Goal: Task Accomplishment & Management: Manage account settings

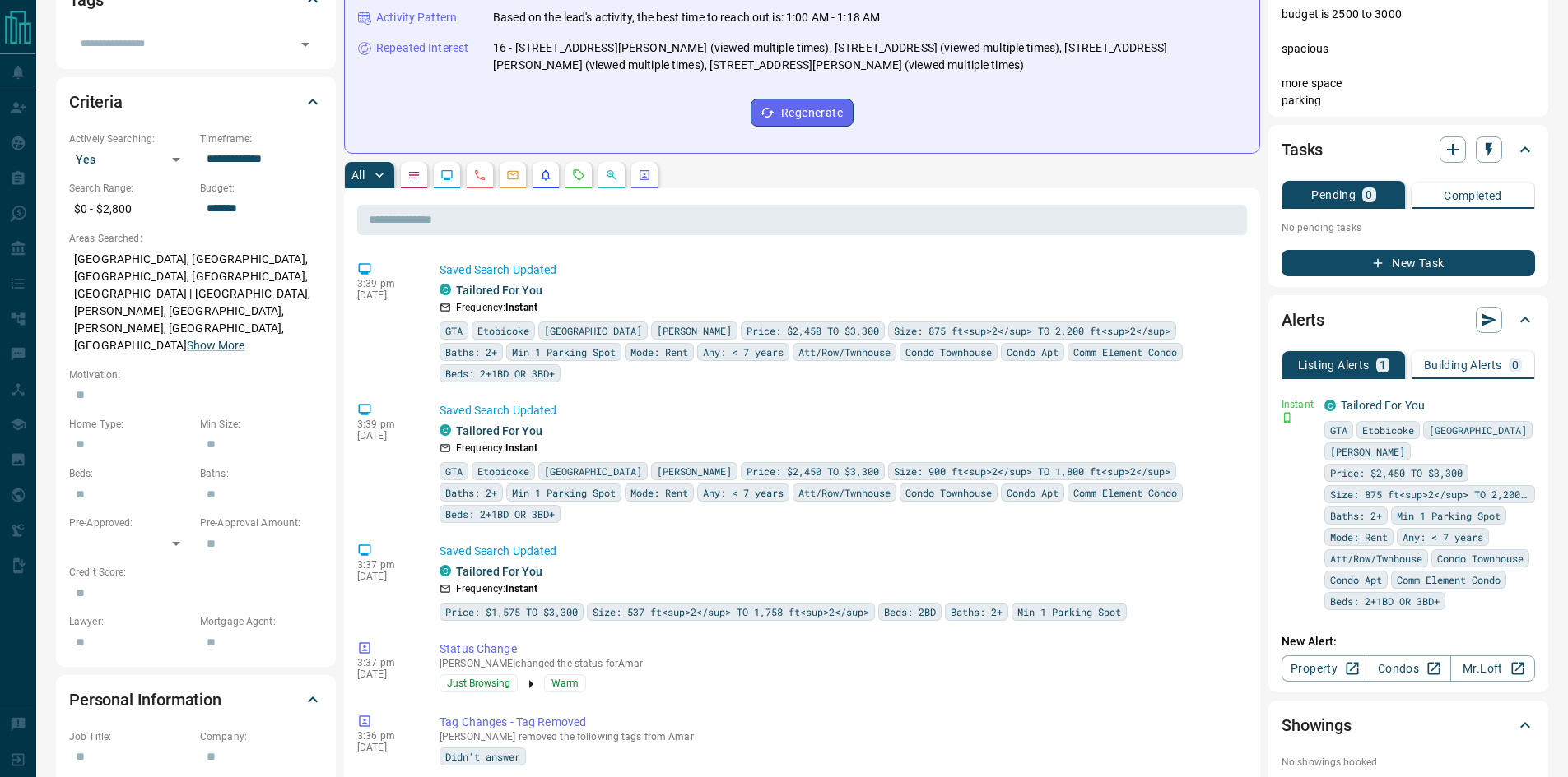
scroll to position [466, 0]
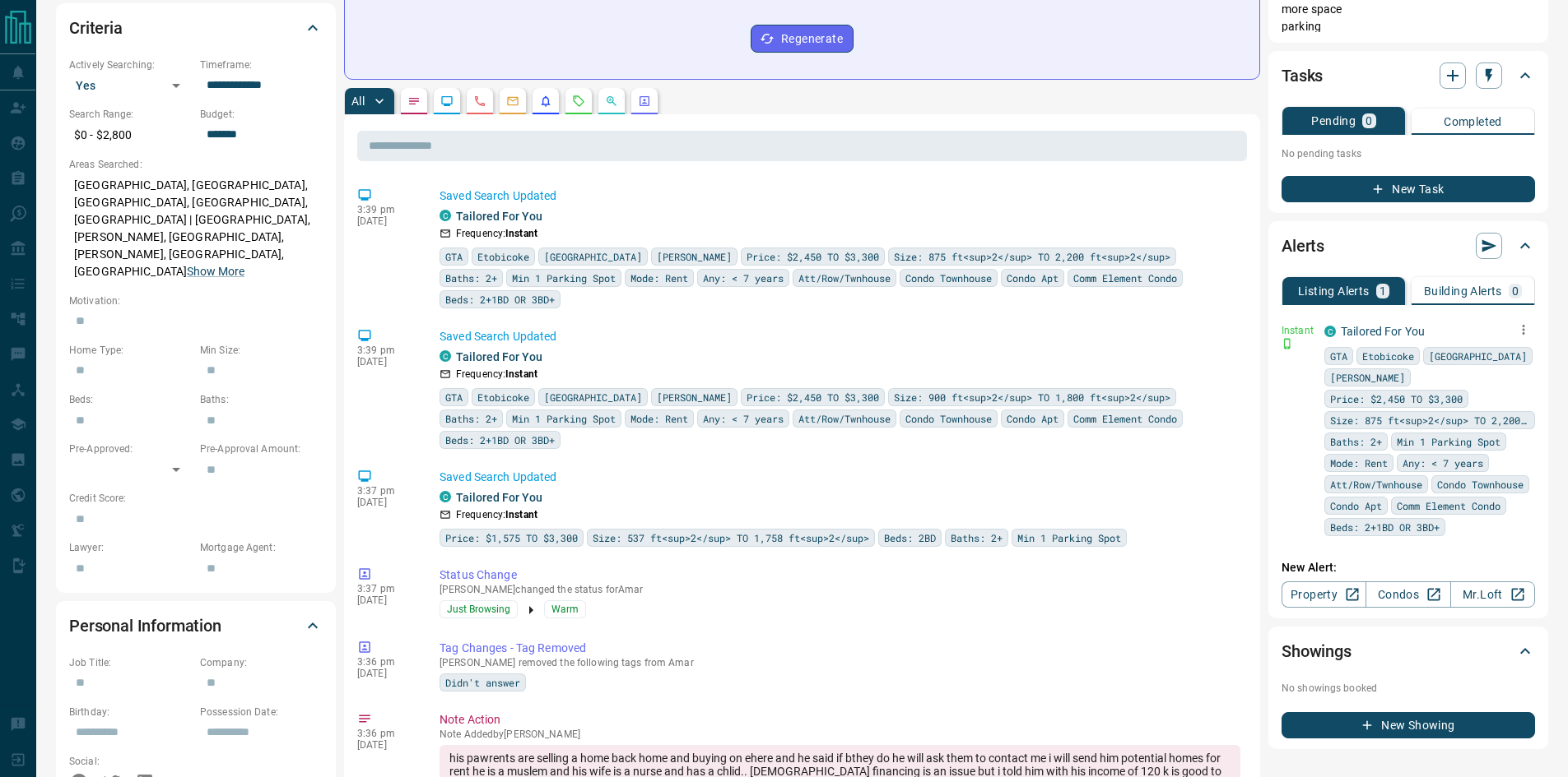
click at [1521, 332] on icon "button" at bounding box center [1523, 329] width 15 height 15
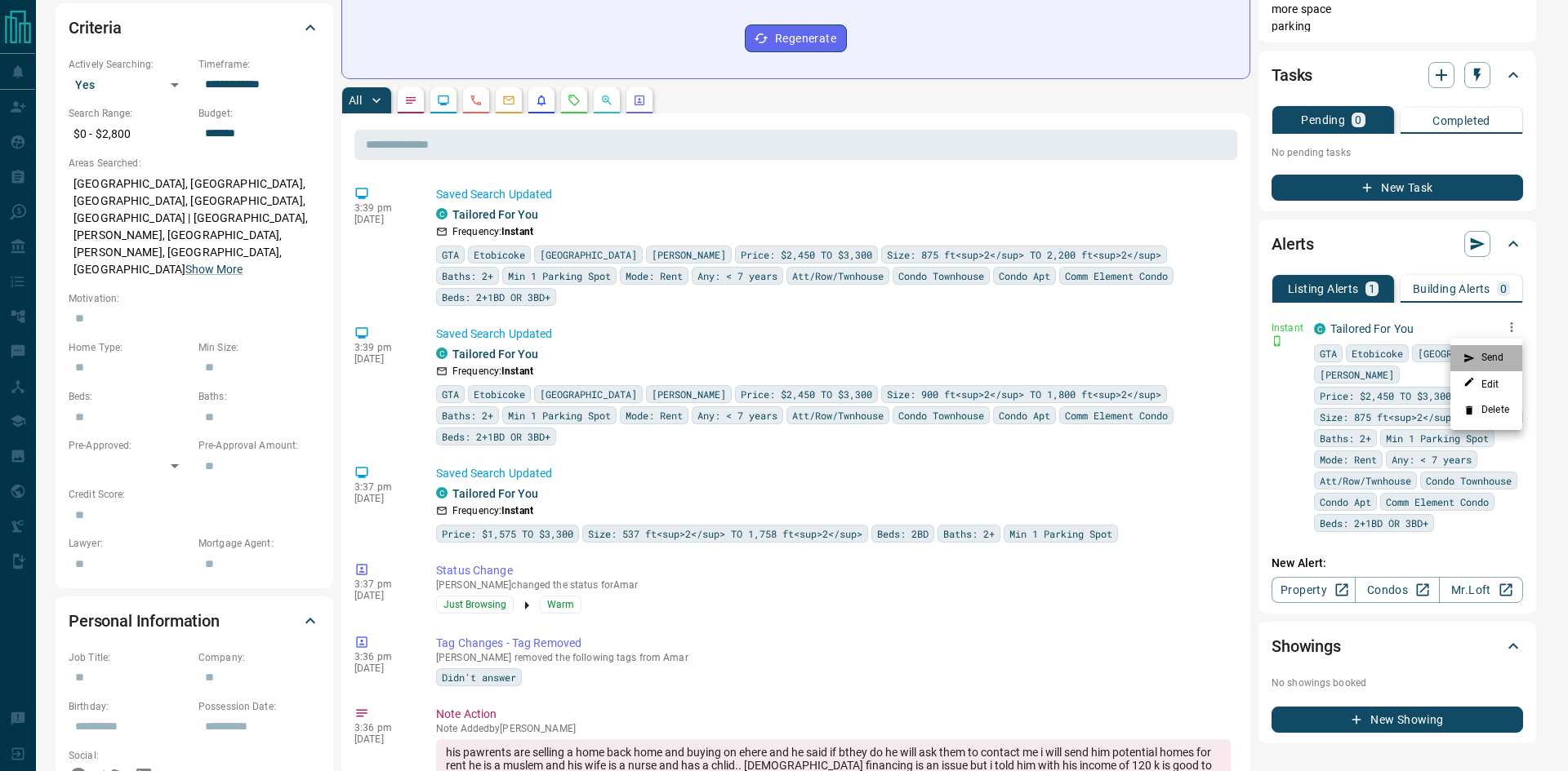
click at [1495, 353] on li "Send" at bounding box center [1486, 359] width 72 height 26
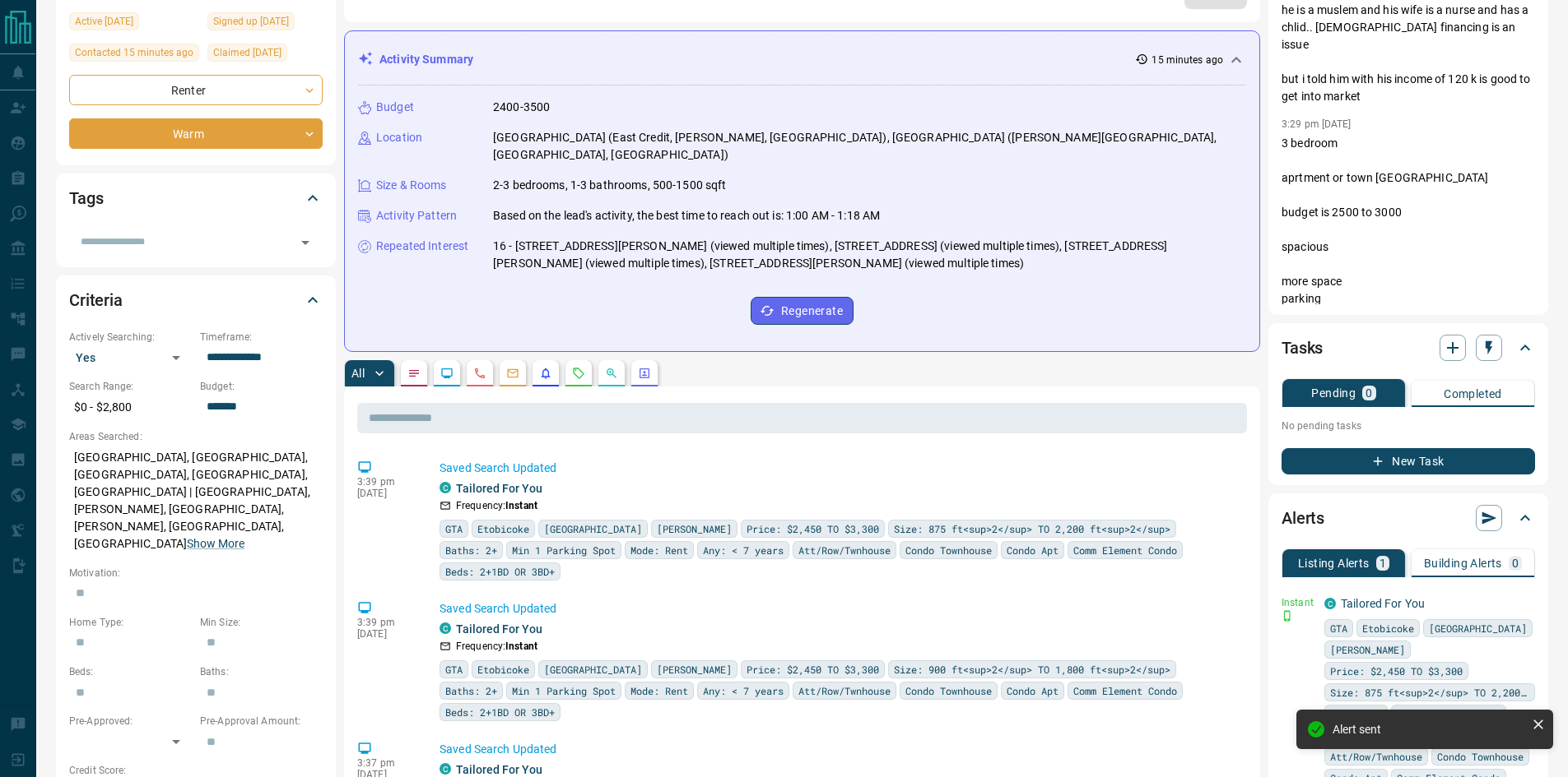
scroll to position [0, 0]
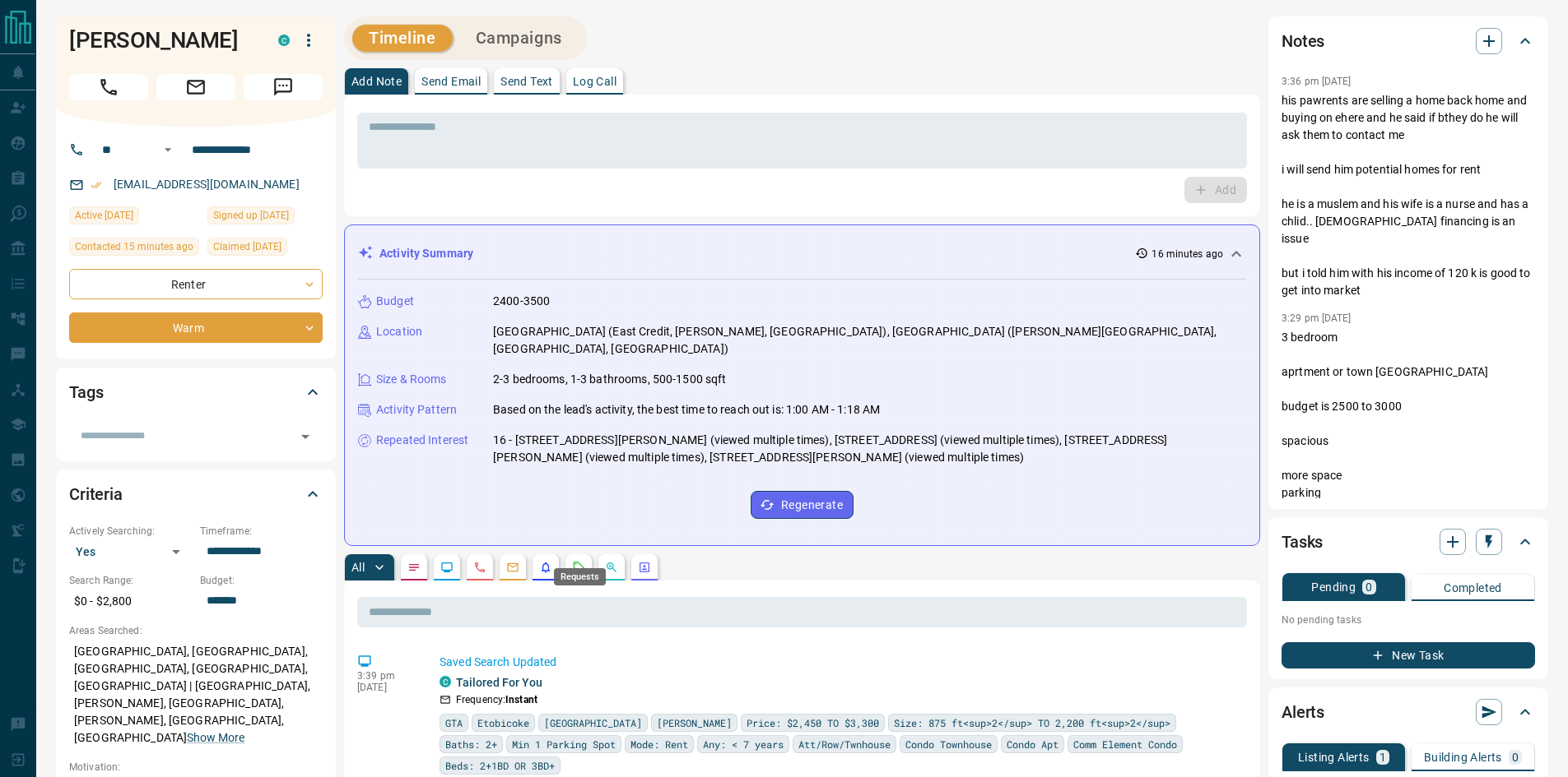
click at [584, 561] on icon "Requests" at bounding box center [578, 567] width 13 height 13
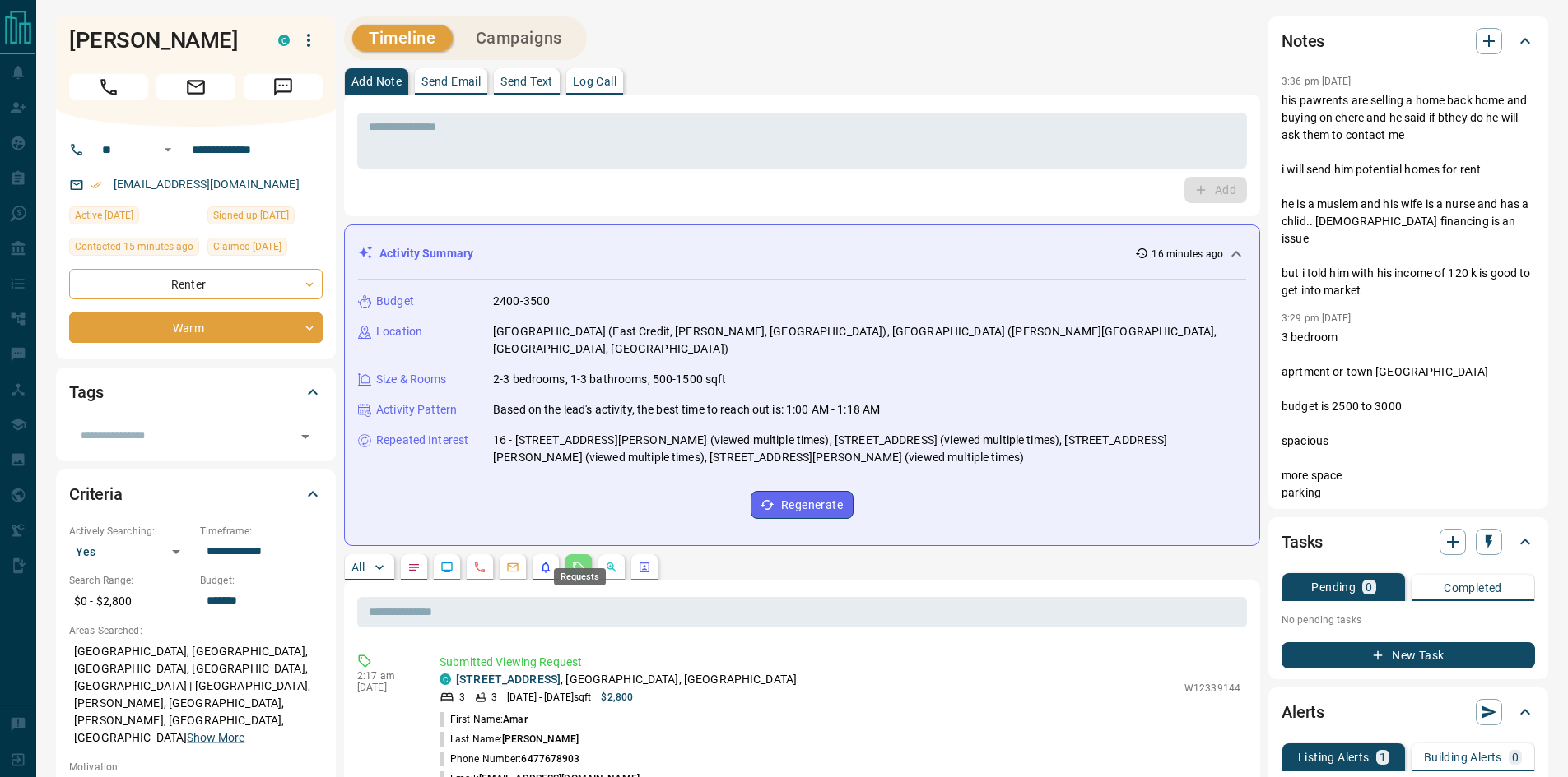
click at [584, 561] on icon "Requests" at bounding box center [578, 567] width 13 height 13
click at [510, 673] on link "[STREET_ADDRESS]" at bounding box center [508, 679] width 105 height 13
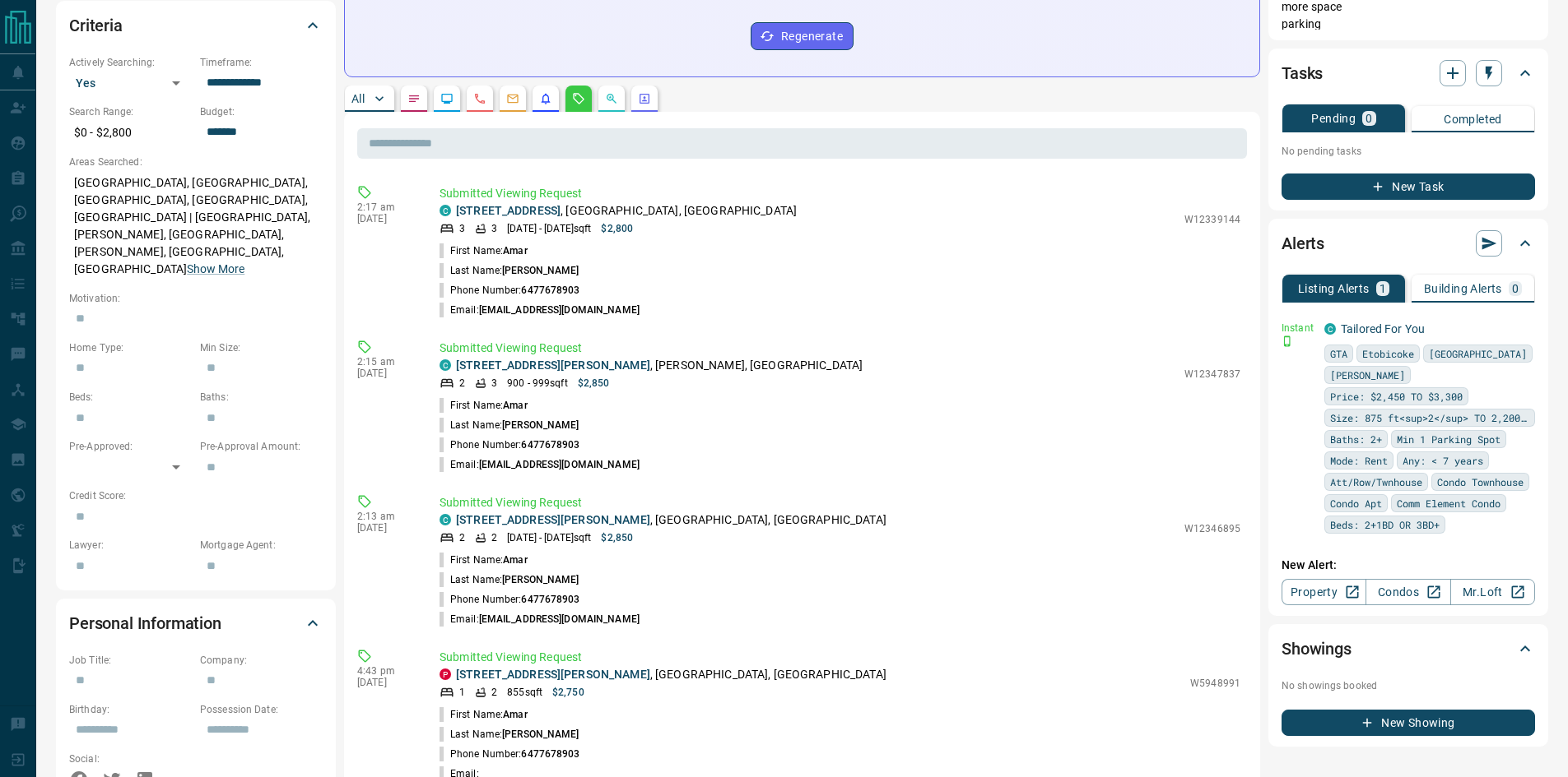
scroll to position [497, 0]
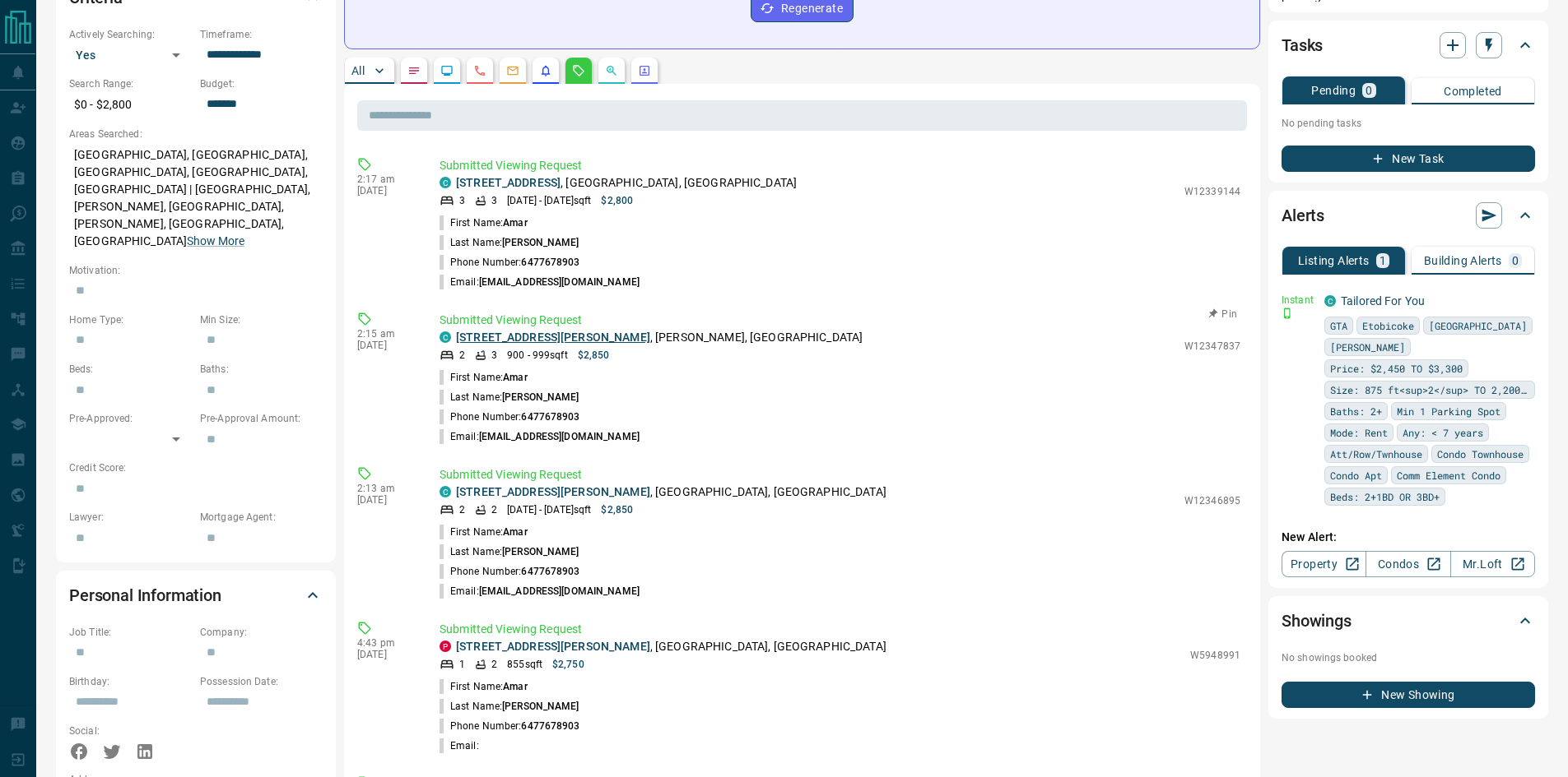
click at [502, 331] on link "[STREET_ADDRESS][PERSON_NAME]" at bounding box center [553, 337] width 194 height 13
click at [520, 485] on link "[STREET_ADDRESS][PERSON_NAME]" at bounding box center [553, 492] width 194 height 13
click at [528, 485] on link "[STREET_ADDRESS][PERSON_NAME]" at bounding box center [553, 492] width 194 height 13
click at [506, 640] on link "[STREET_ADDRESS][PERSON_NAME]" at bounding box center [553, 646] width 194 height 13
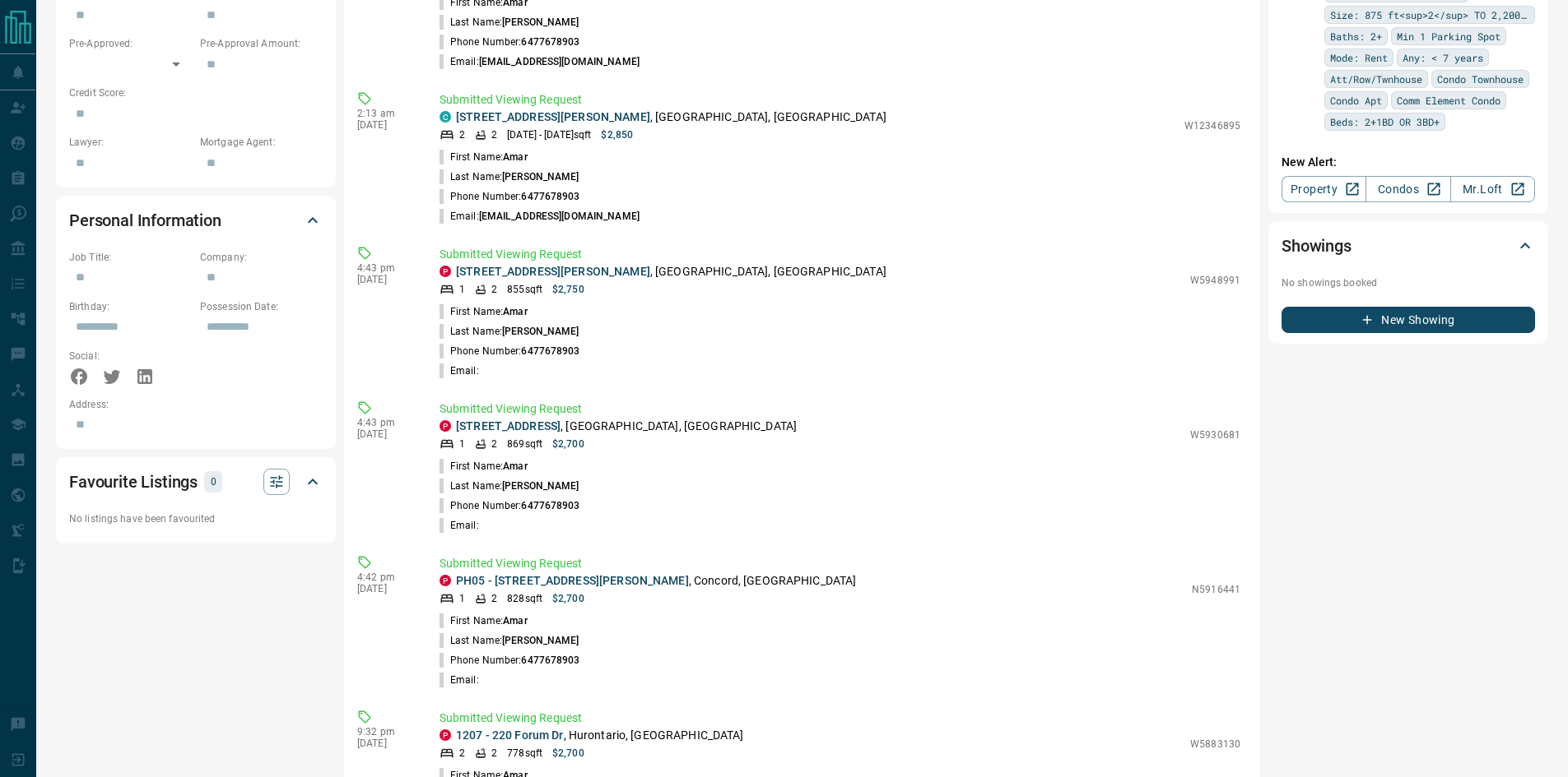
scroll to position [885, 0]
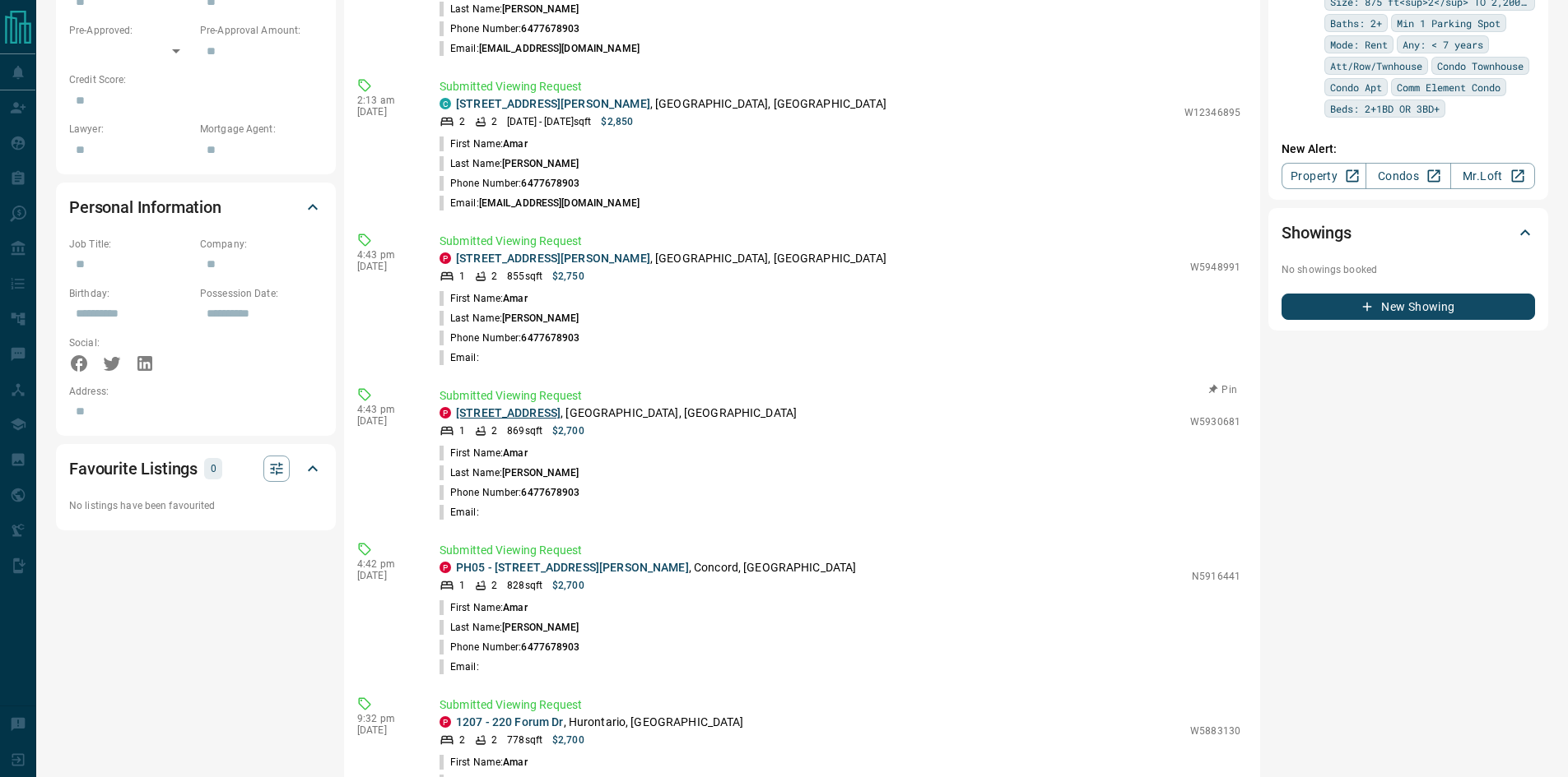
click at [539, 406] on link "[STREET_ADDRESS]" at bounding box center [508, 412] width 105 height 13
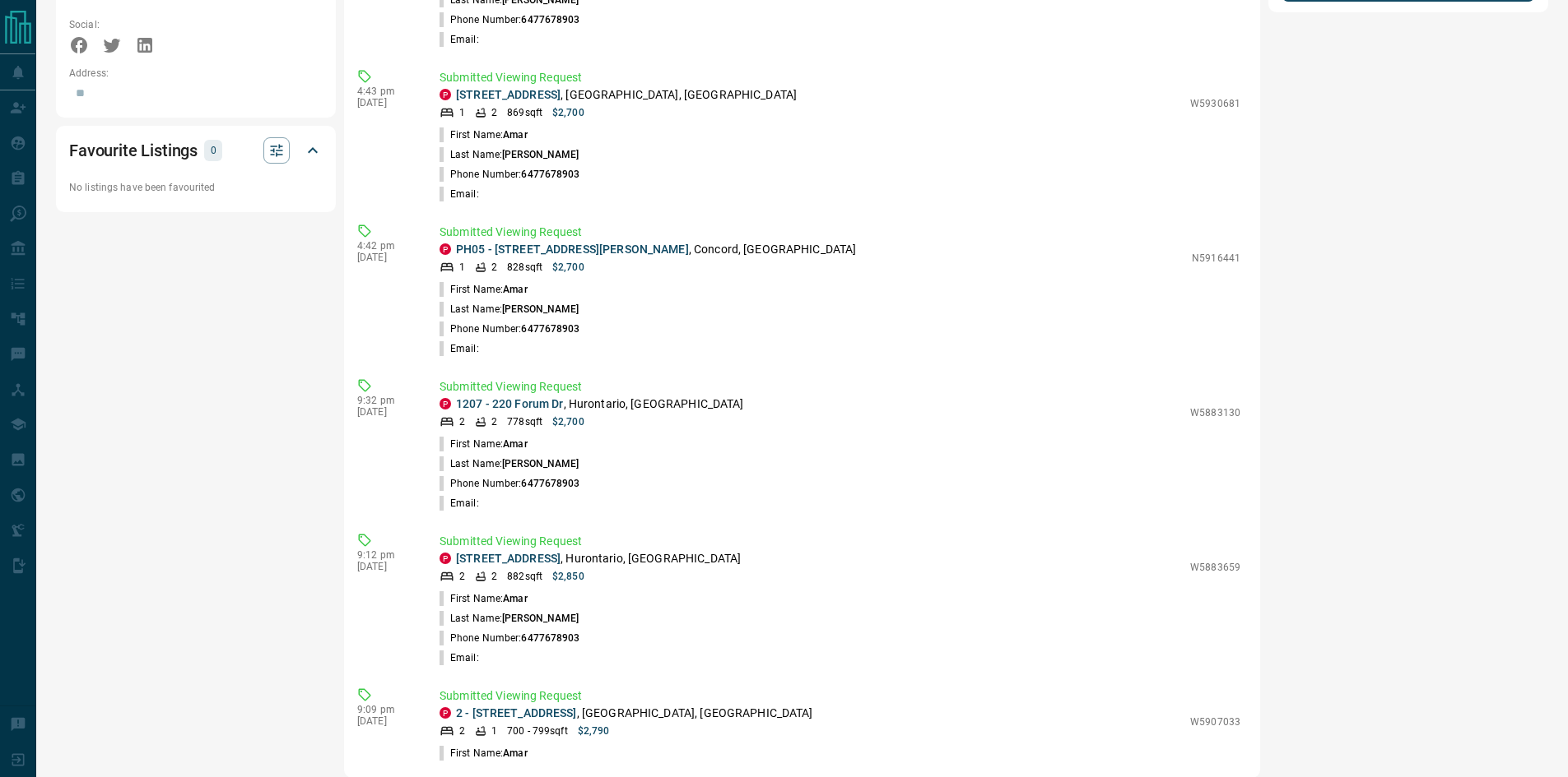
scroll to position [0, 0]
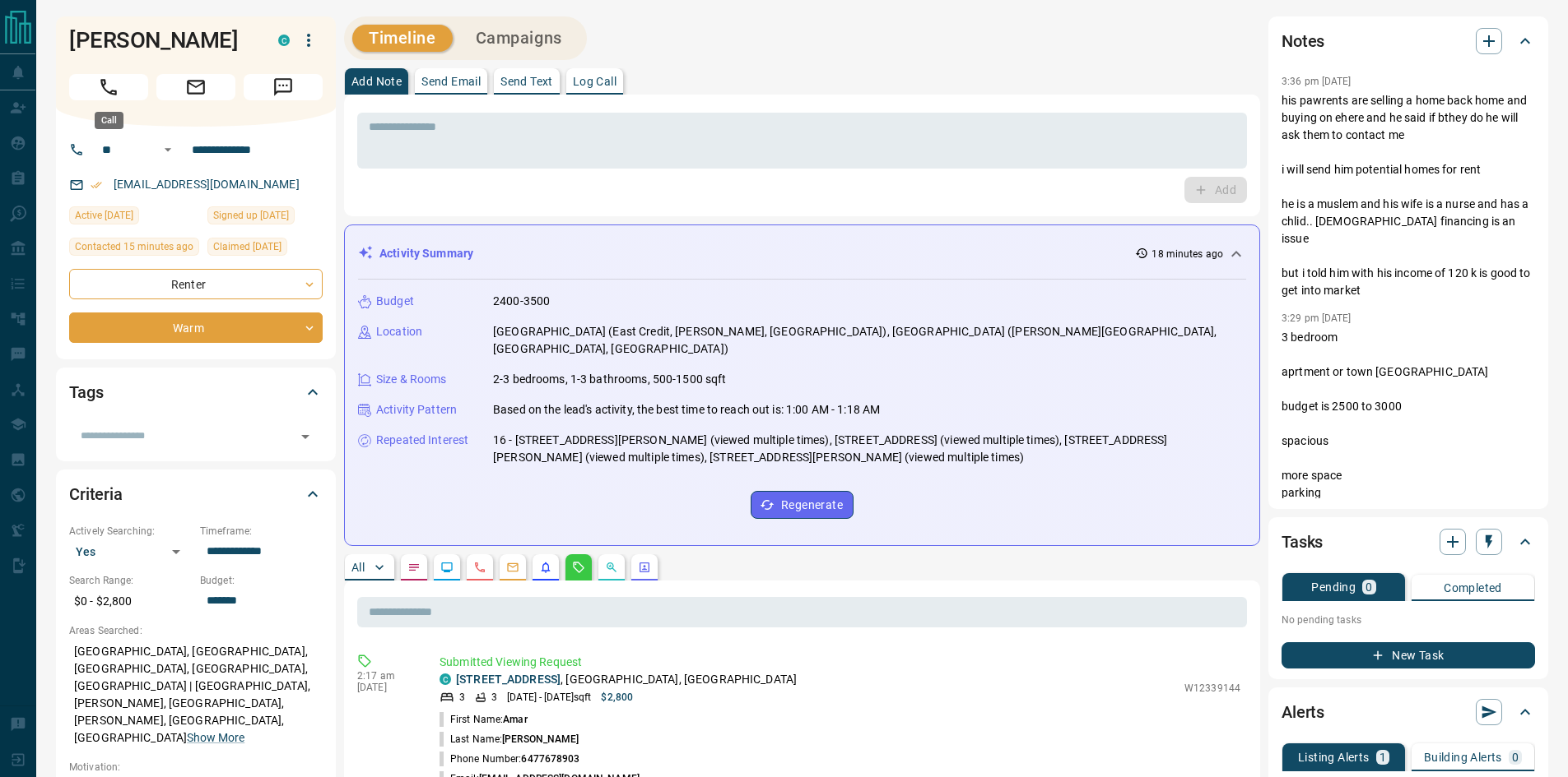
click at [121, 79] on button "Call" at bounding box center [108, 87] width 79 height 26
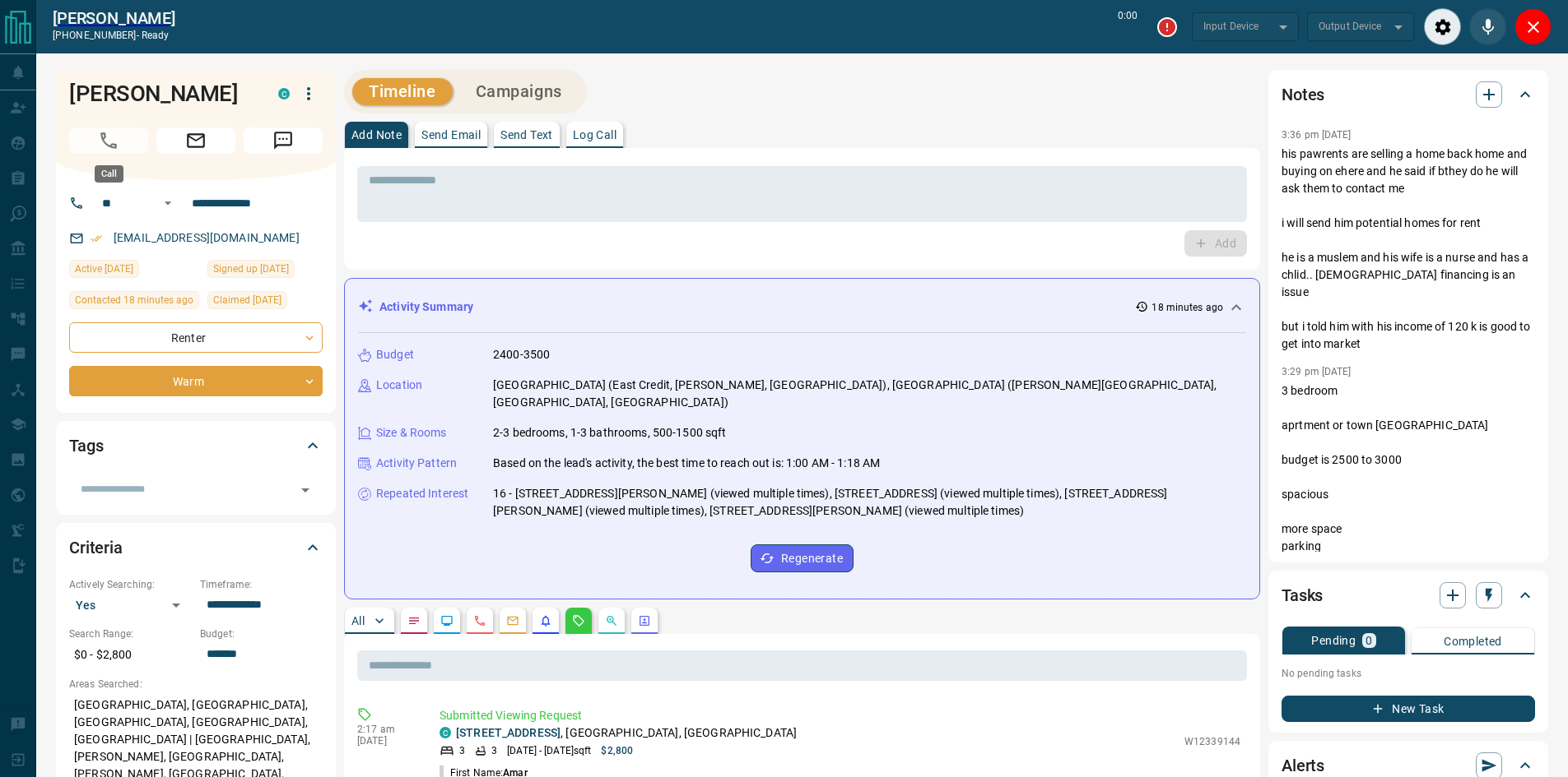
click at [101, 141] on span "Call" at bounding box center [108, 141] width 79 height 26
type input "*******"
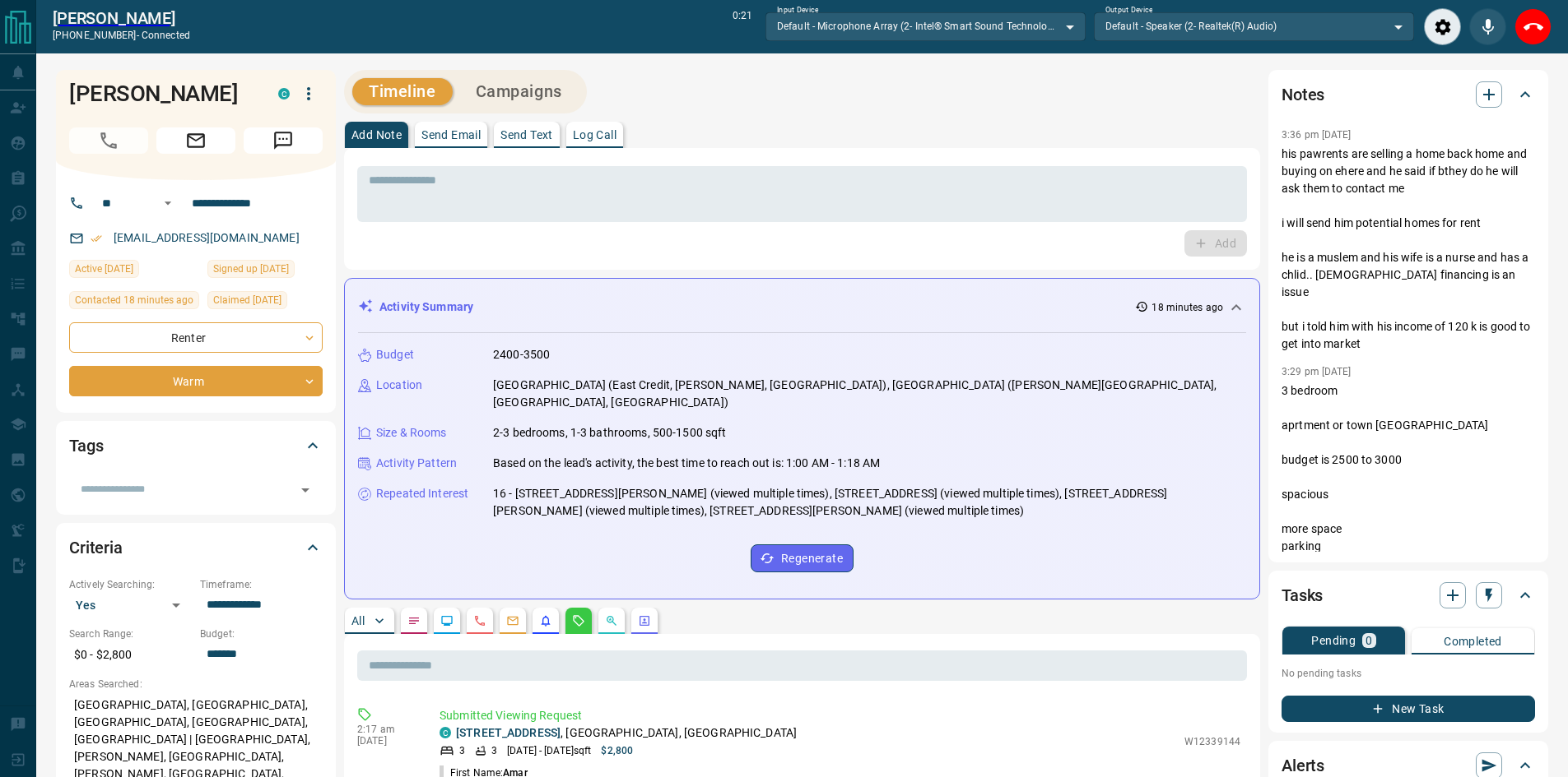
click at [937, 244] on div "Add" at bounding box center [802, 244] width 890 height 26
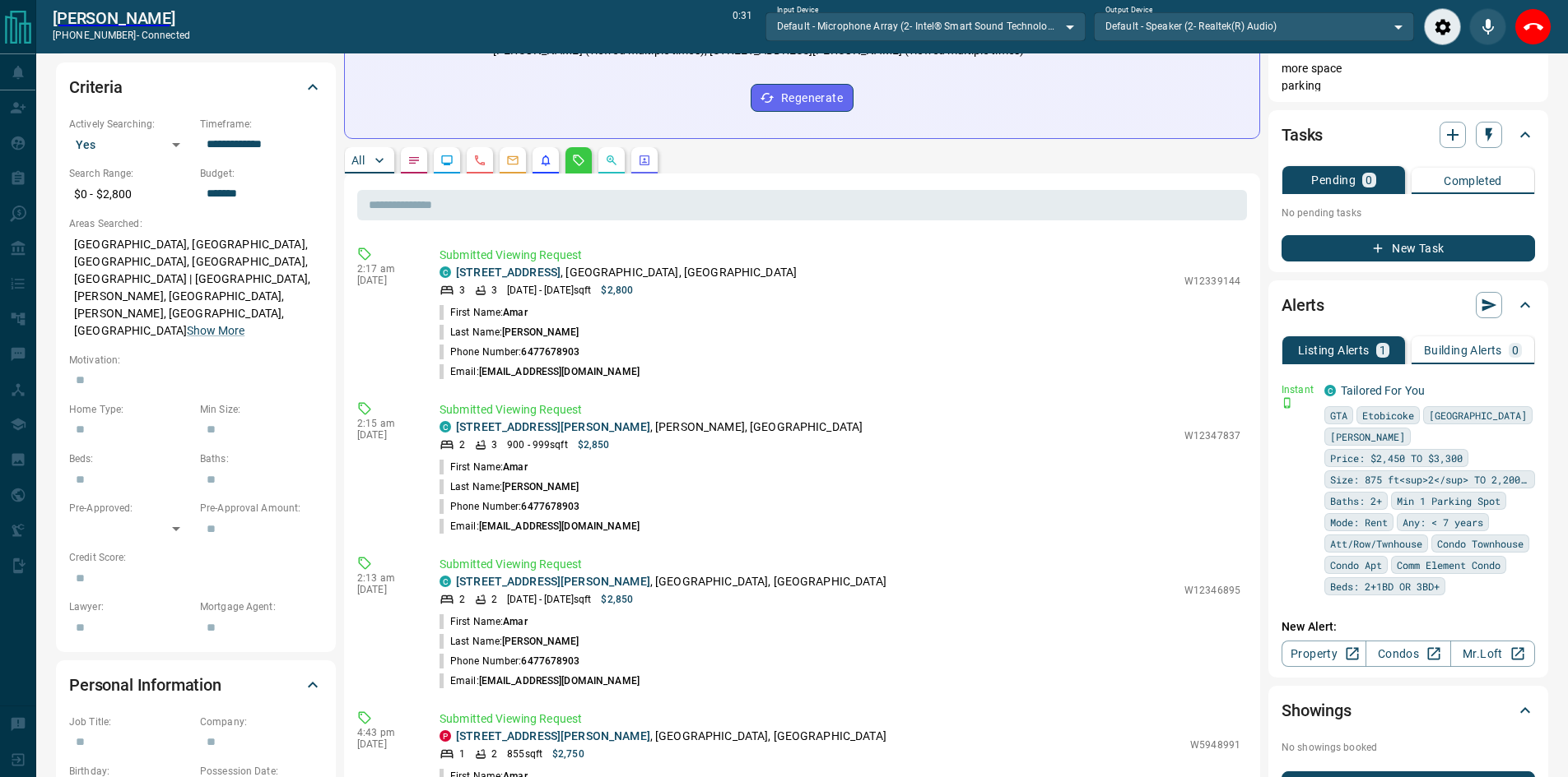
scroll to position [264, 0]
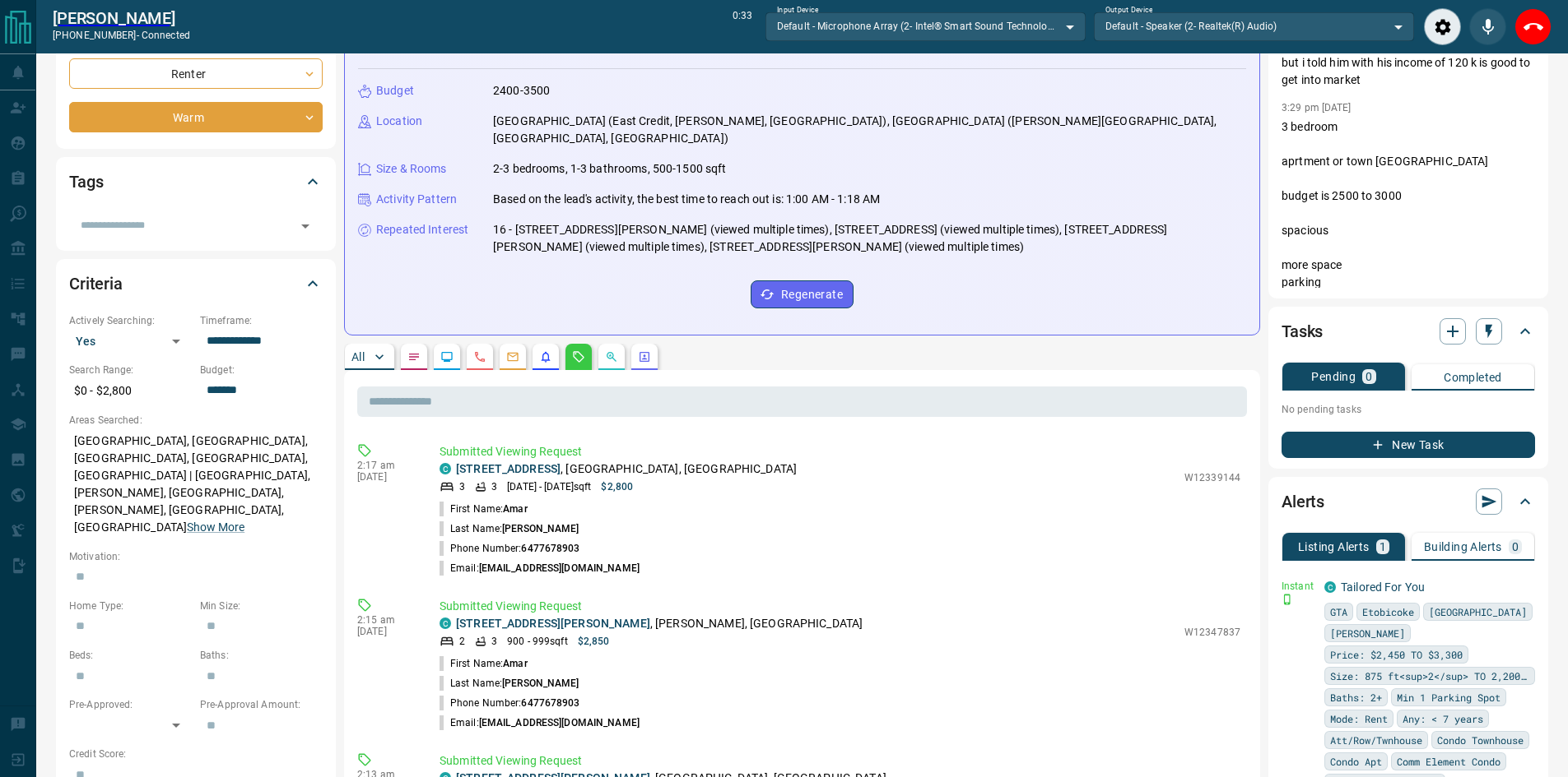
click at [798, 344] on div "All" at bounding box center [802, 357] width 916 height 26
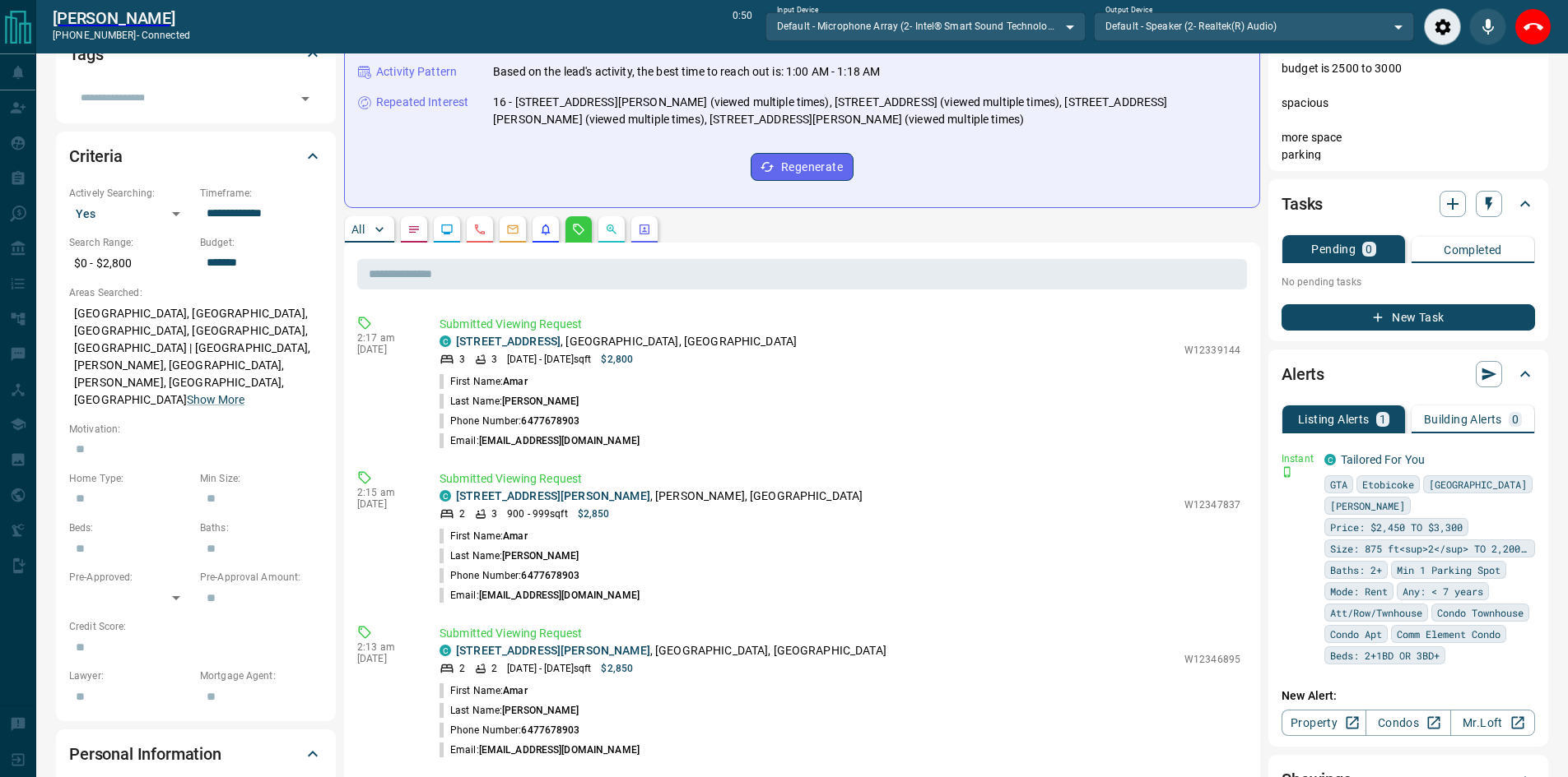
scroll to position [441, 0]
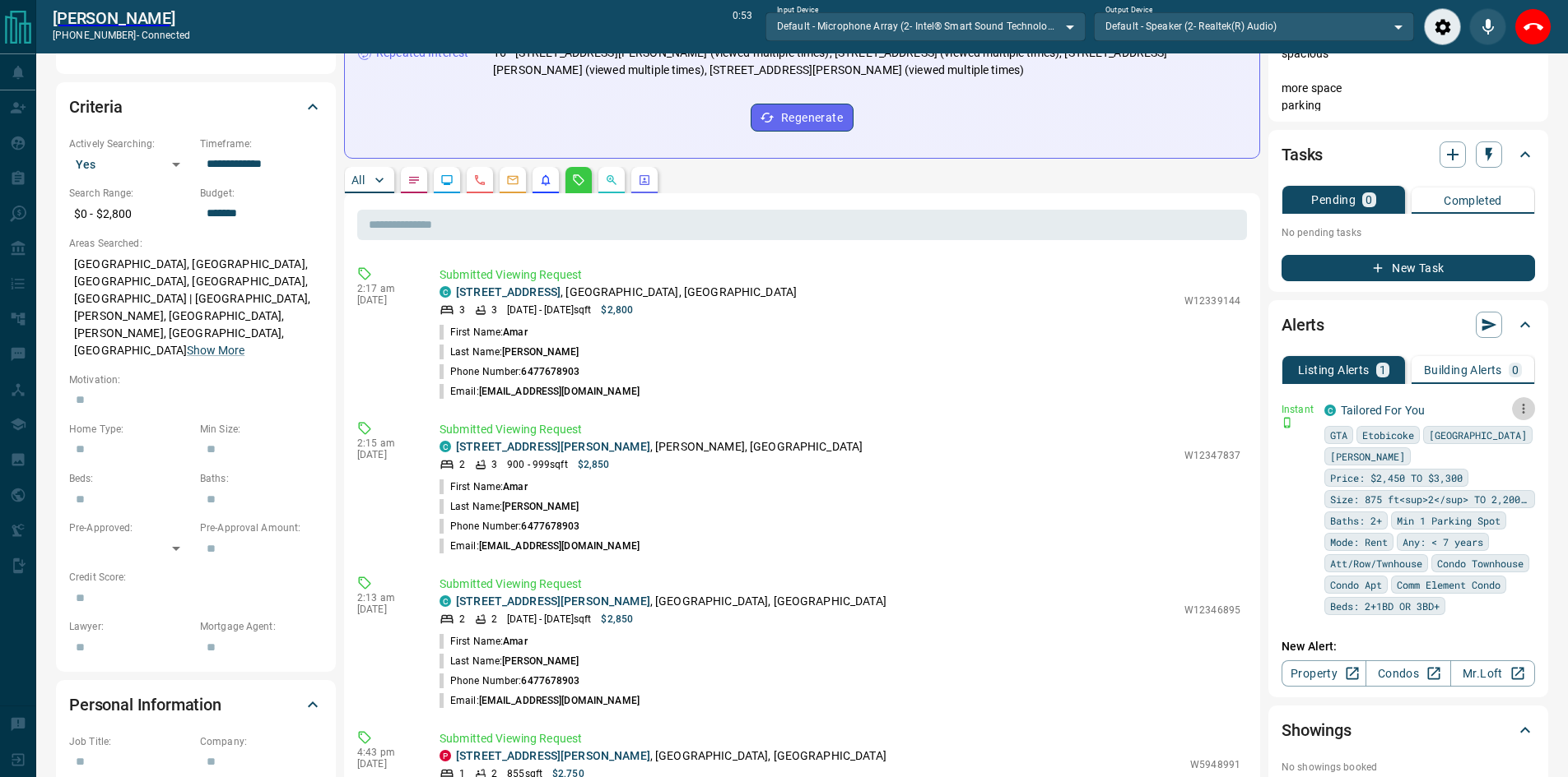
click at [1532, 415] on button "button" at bounding box center [1523, 409] width 23 height 23
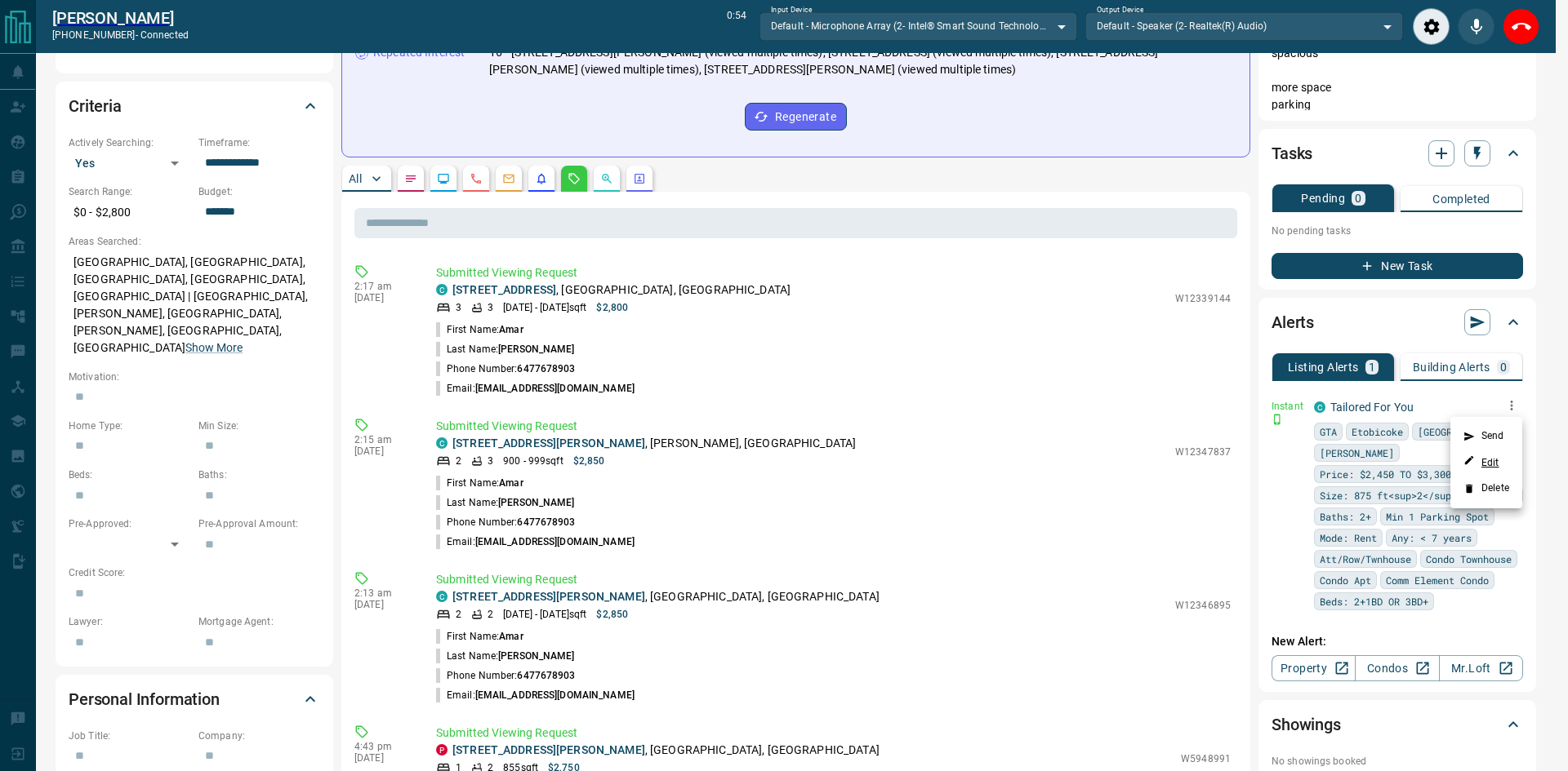
click at [1482, 456] on link "Edit" at bounding box center [1481, 463] width 36 height 16
click at [1528, 27] on div at bounding box center [784, 386] width 1568 height 771
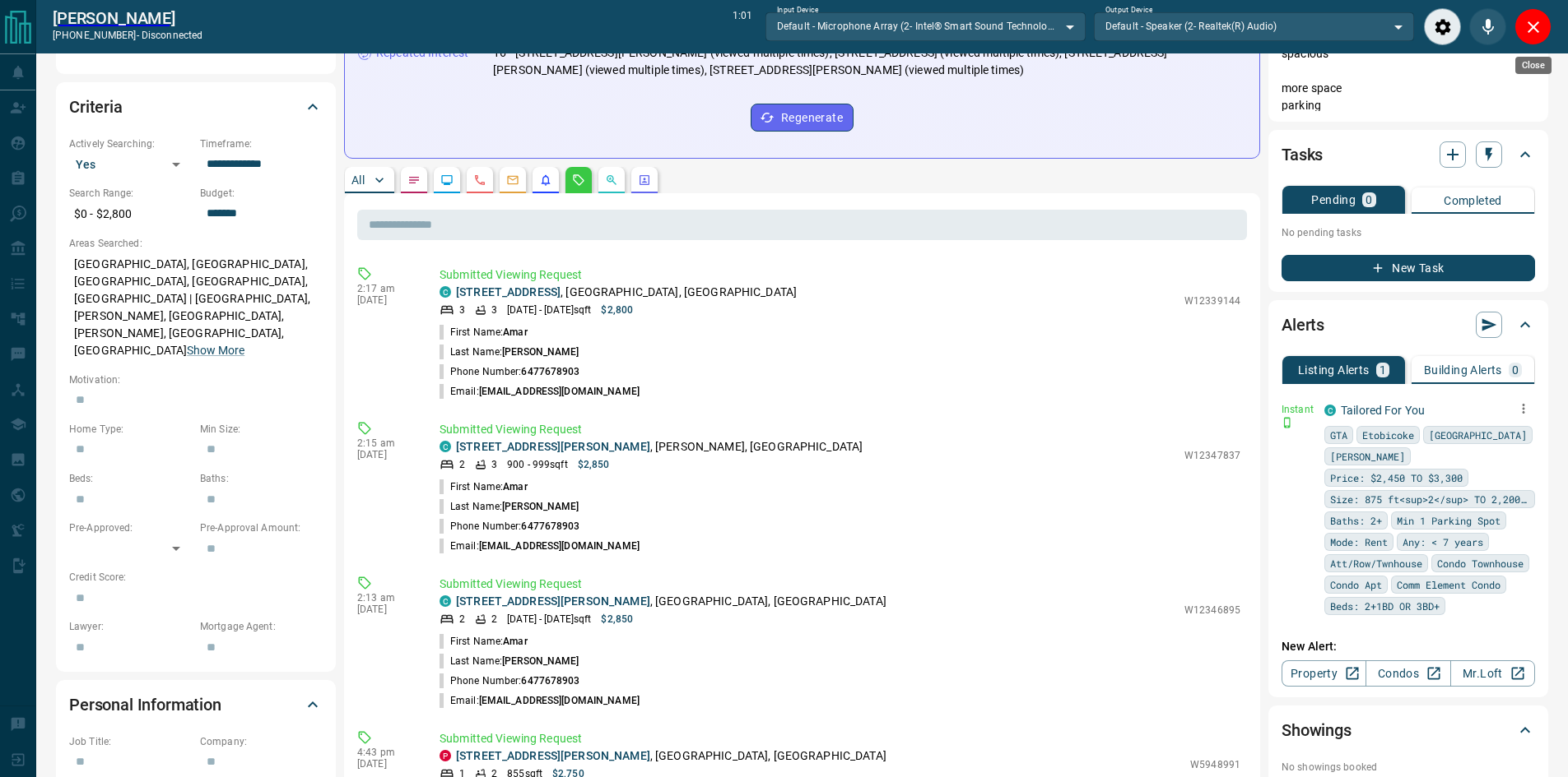
click at [1540, 27] on icon "Close" at bounding box center [1533, 27] width 20 height 20
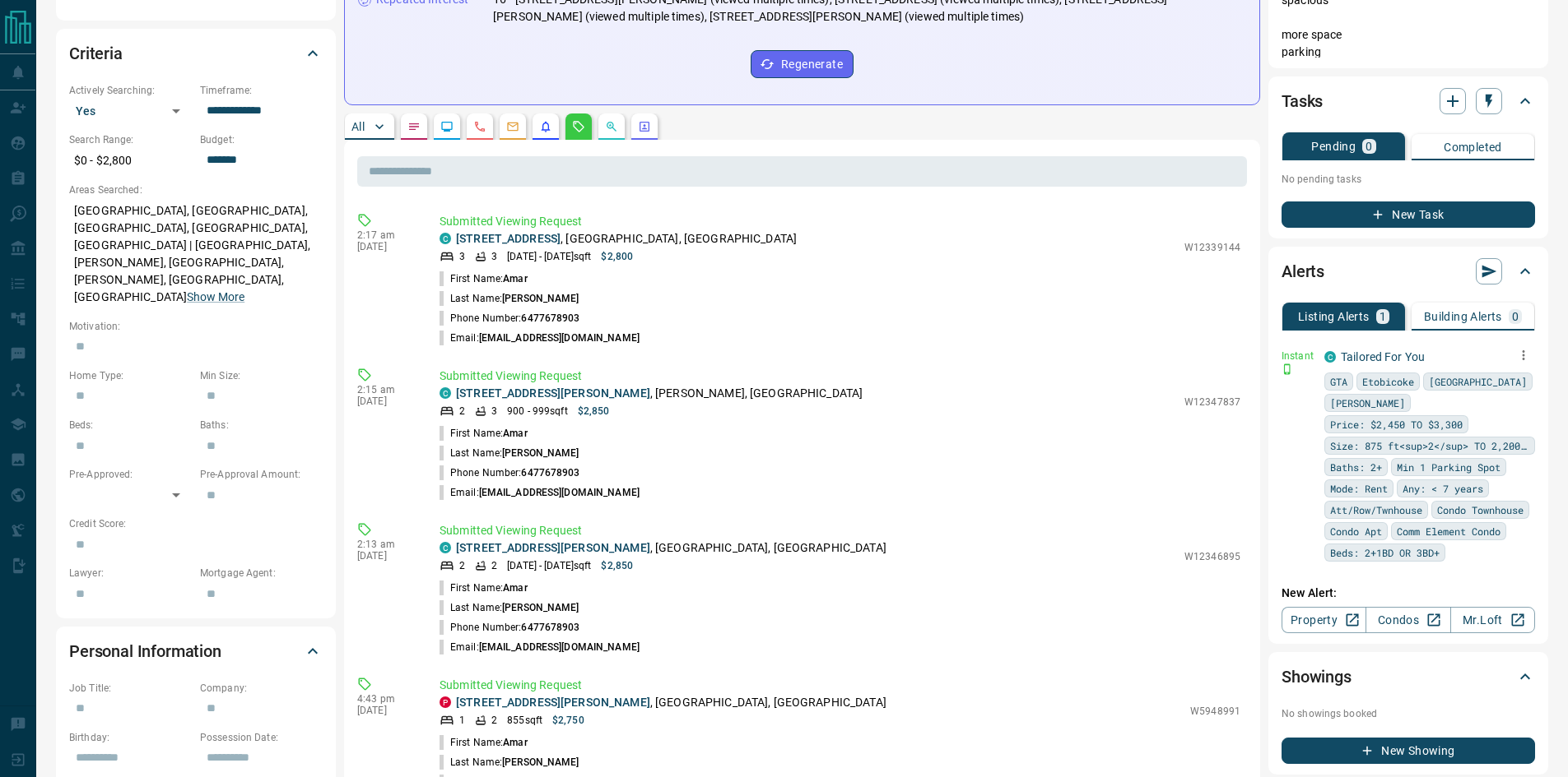
scroll to position [388, 0]
